Goal: Check status: Check status

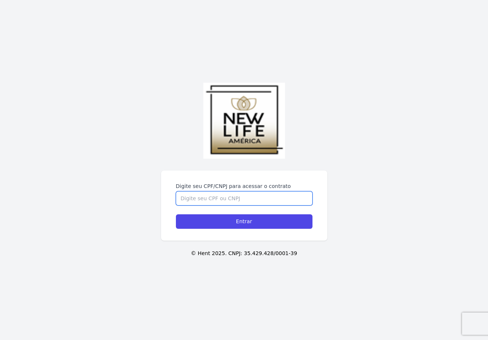
click at [237, 204] on input "Digite seu CPF/CNPJ para acessar o contrato" at bounding box center [244, 198] width 137 height 14
type input "43204654826"
click at [176, 214] on input "Entrar" at bounding box center [244, 221] width 137 height 14
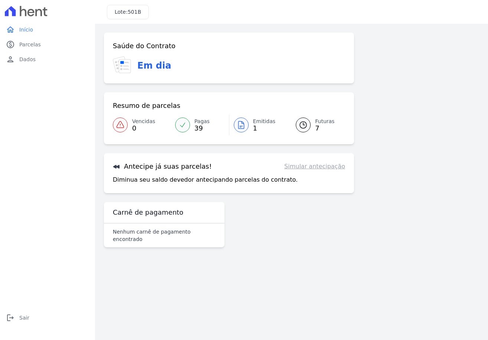
click at [262, 130] on span "1" at bounding box center [264, 128] width 23 height 6
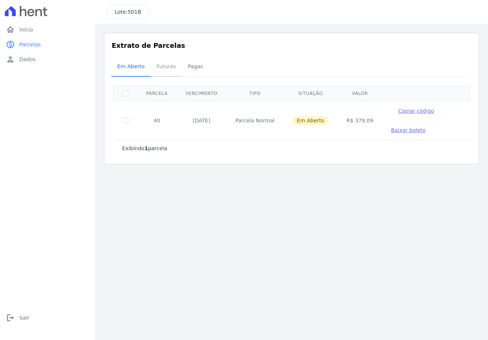
click at [162, 67] on span "Futuras" at bounding box center [166, 66] width 28 height 15
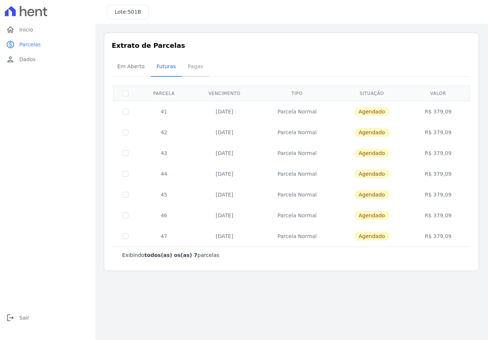
click at [188, 69] on span "Pagas" at bounding box center [195, 66] width 24 height 15
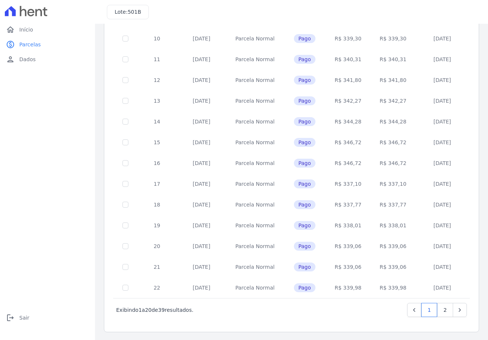
scroll to position [226, 0]
click at [456, 313] on link "Next" at bounding box center [460, 309] width 14 height 14
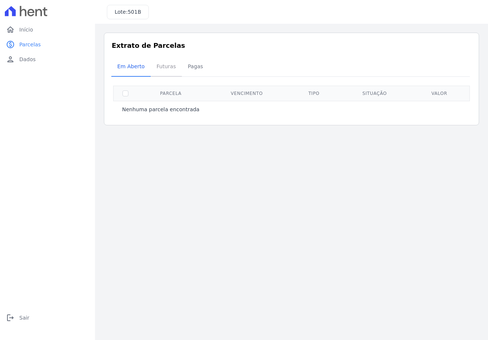
click at [166, 67] on span "Futuras" at bounding box center [166, 66] width 28 height 15
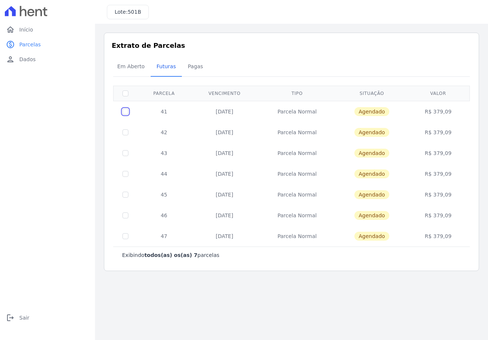
click at [128, 110] on input "checkbox" at bounding box center [125, 112] width 6 height 6
checkbox input "true"
click at [126, 128] on td at bounding box center [126, 132] width 24 height 21
click at [38, 31] on link "home Início" at bounding box center [47, 29] width 89 height 15
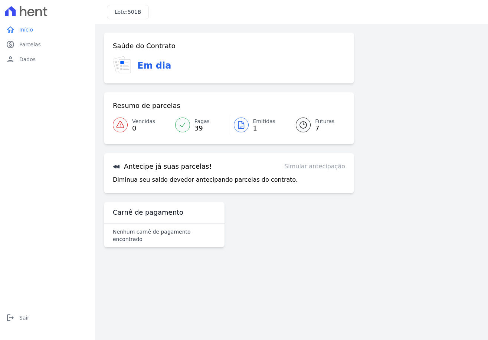
click at [302, 167] on link "Simular antecipação" at bounding box center [314, 166] width 61 height 9
click at [143, 170] on h3 "Antecipe já suas parcelas!" at bounding box center [162, 166] width 99 height 9
click at [160, 187] on div "Antecipe já suas parcelas! Simular antecipação Diminua seu saldo devedor anteci…" at bounding box center [229, 173] width 250 height 40
drag, startPoint x: 165, startPoint y: 182, endPoint x: 234, endPoint y: 185, distance: 69.1
click at [234, 185] on div "Antecipe já suas parcelas! Simular antecipação Diminua seu saldo devedor anteci…" at bounding box center [229, 173] width 250 height 40
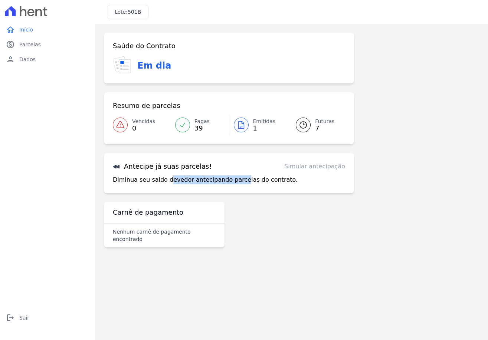
click at [234, 185] on div "Antecipe já suas parcelas! Simular antecipação Diminua seu saldo devedor anteci…" at bounding box center [229, 173] width 250 height 40
drag, startPoint x: 137, startPoint y: 181, endPoint x: 170, endPoint y: 185, distance: 34.0
click at [170, 184] on div "Antecipe já suas parcelas! Simular antecipação Diminua seu saldo devedor anteci…" at bounding box center [229, 173] width 250 height 40
click at [157, 224] on div "Nenhum carnê de pagamento encontrado" at bounding box center [164, 236] width 121 height 24
click at [151, 235] on p "Nenhum carnê de pagamento encontrado" at bounding box center [164, 235] width 103 height 15
